Goal: Check status: Check status

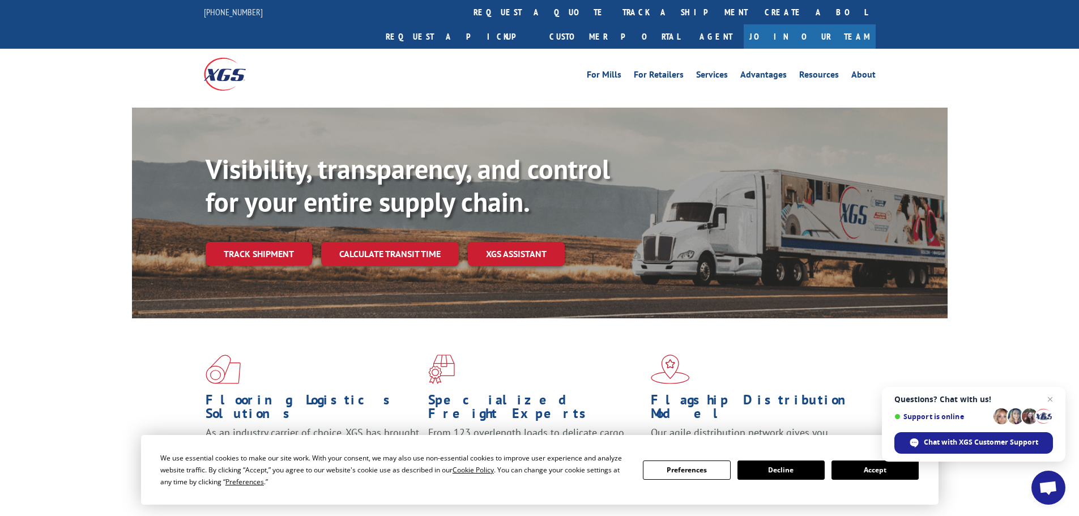
click at [1051, 396] on span "Open chat" at bounding box center [1050, 400] width 14 height 14
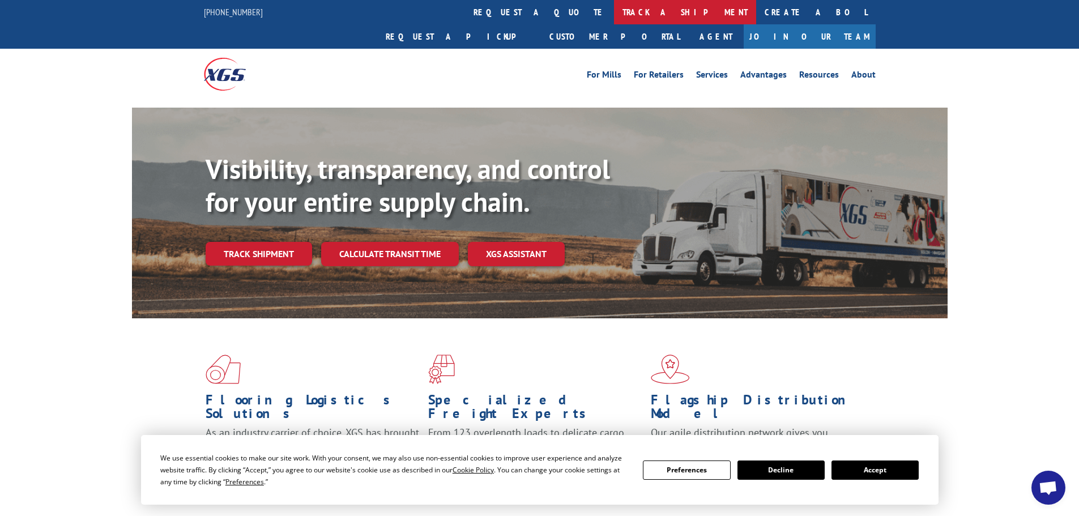
click at [614, 17] on link "track a shipment" at bounding box center [685, 12] width 142 height 24
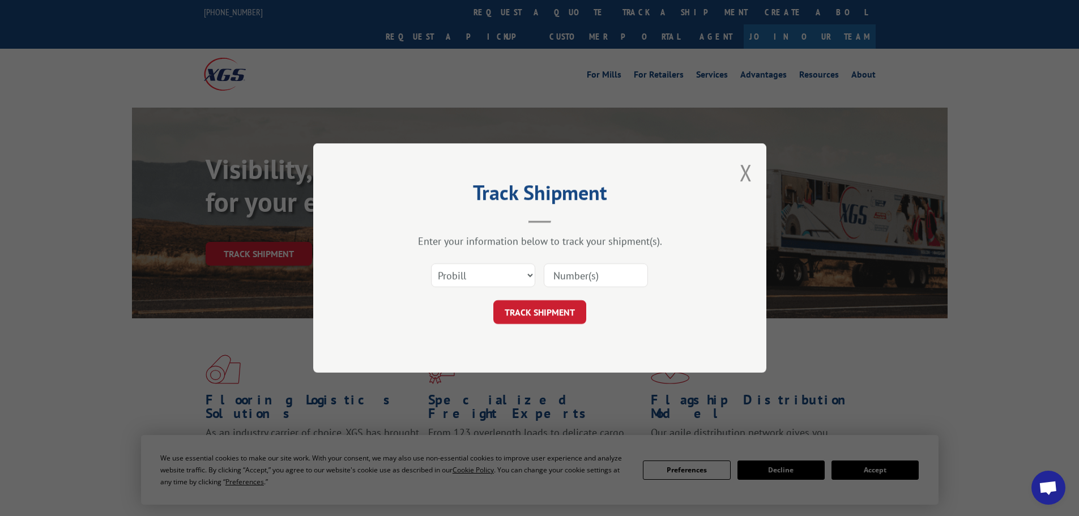
click at [594, 271] on input at bounding box center [596, 275] width 104 height 24
click at [582, 266] on input at bounding box center [596, 275] width 104 height 24
click at [572, 275] on input at bounding box center [596, 275] width 104 height 24
click at [569, 272] on input at bounding box center [596, 275] width 104 height 24
click at [572, 274] on input at bounding box center [596, 275] width 104 height 24
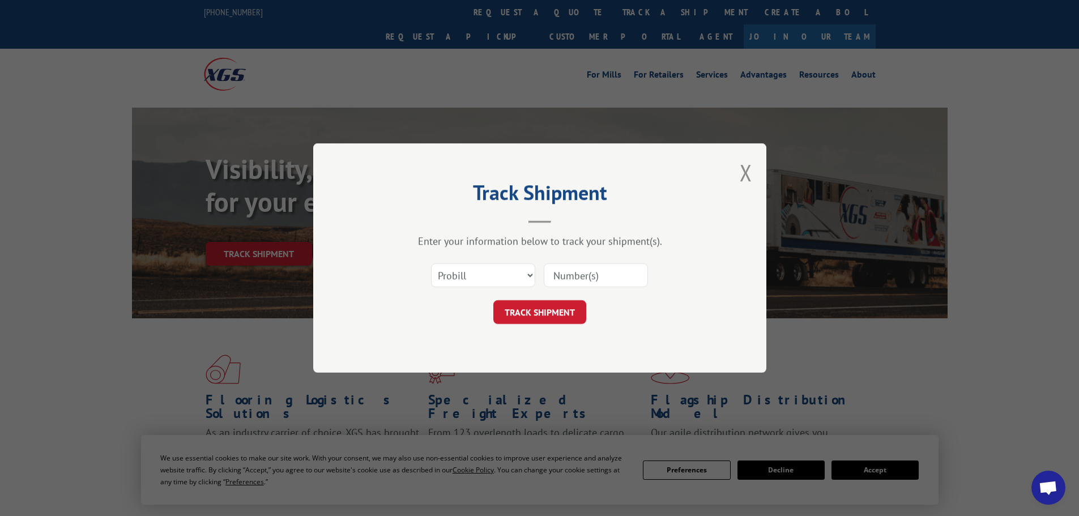
drag, startPoint x: 572, startPoint y: 274, endPoint x: 565, endPoint y: 285, distance: 14.0
click at [565, 285] on input at bounding box center [596, 275] width 104 height 24
type input "17207883"
click at [543, 313] on button "TRACK SHIPMENT" at bounding box center [539, 312] width 93 height 24
